Goal: Information Seeking & Learning: Find specific fact

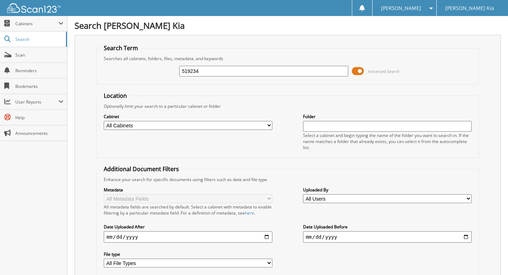
type input "519234"
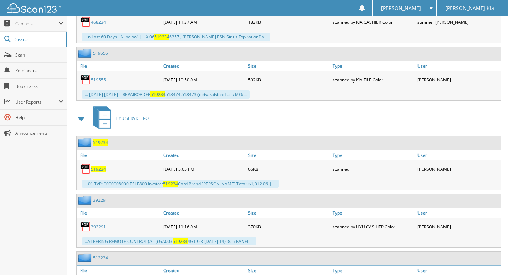
scroll to position [570, 0]
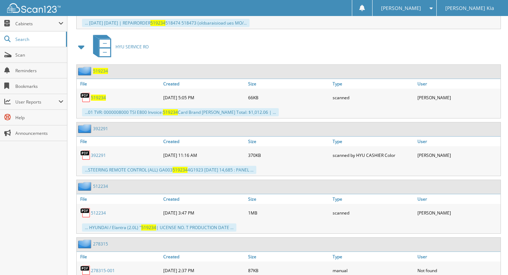
click at [98, 98] on span "519234" at bounding box center [98, 98] width 15 height 6
